Goal: Browse casually: Explore the website without a specific task or goal

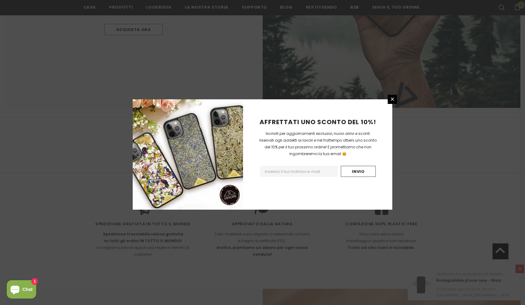
scroll to position [3415, 0]
